Goal: Navigation & Orientation: Go to known website

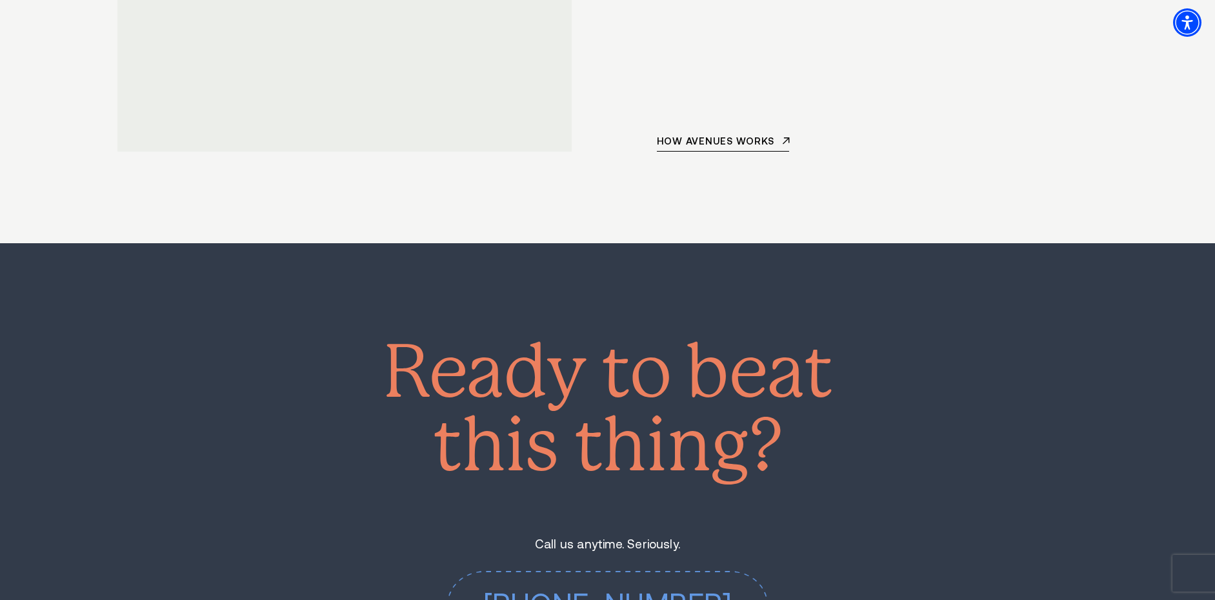
scroll to position [11109, 0]
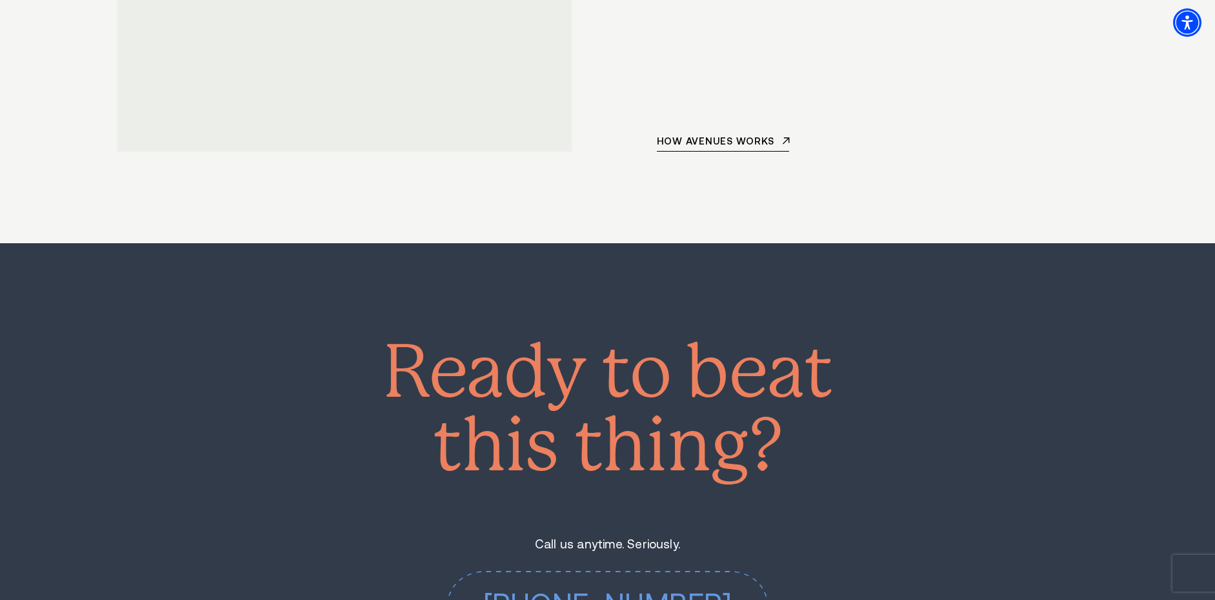
scroll to position [11109, 0]
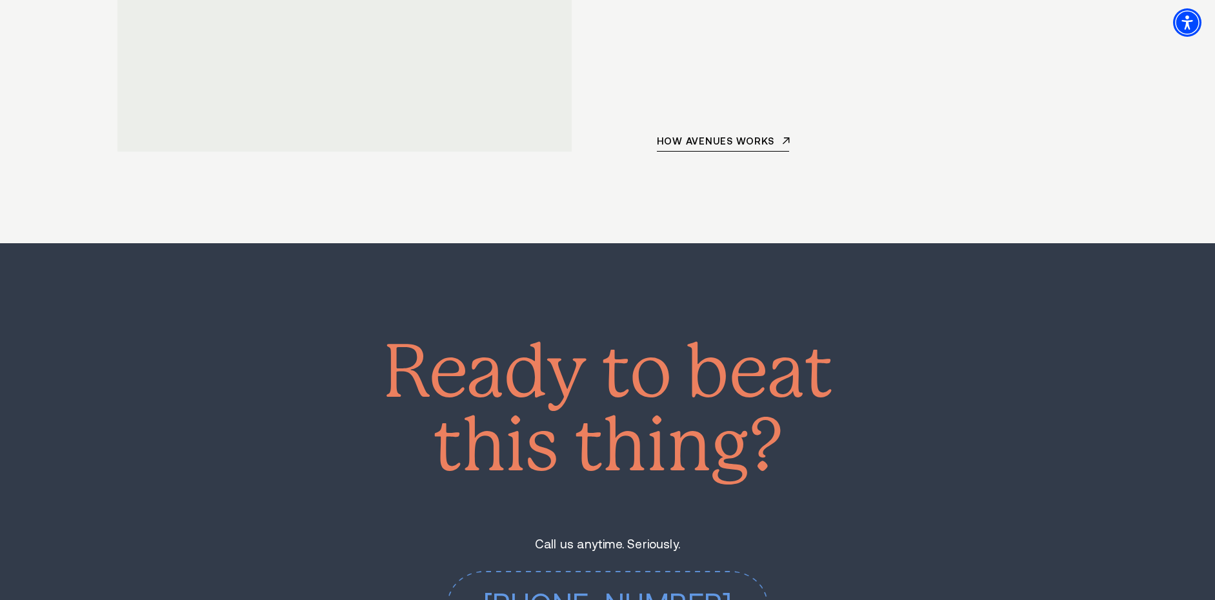
scroll to position [11109, 0]
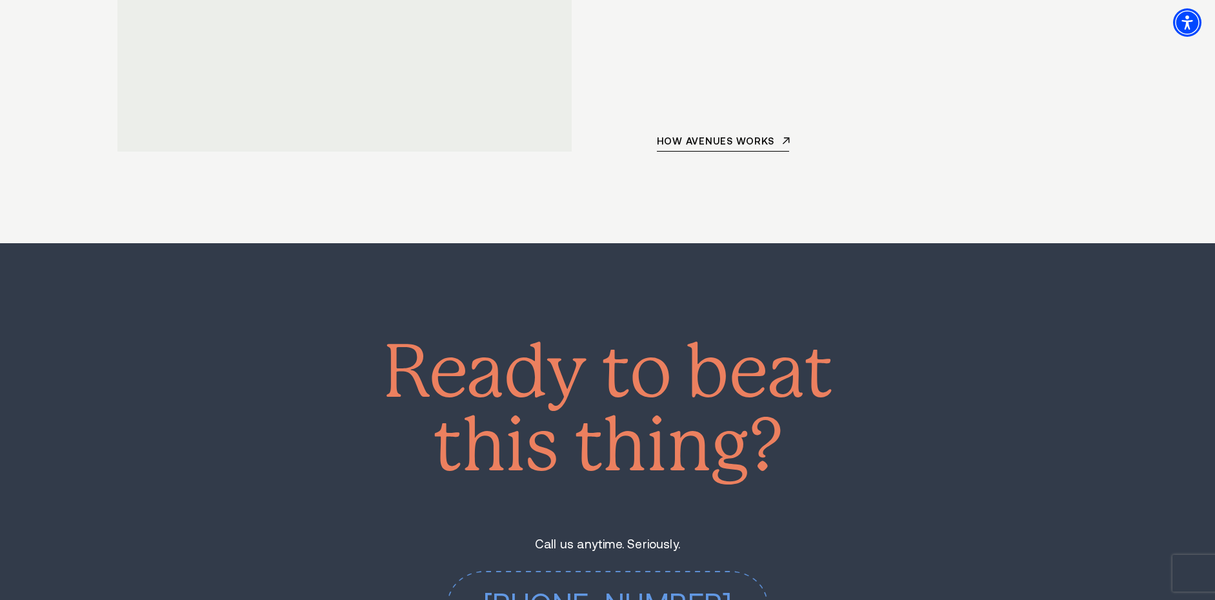
scroll to position [11109, 0]
